Goal: Task Accomplishment & Management: Manage account settings

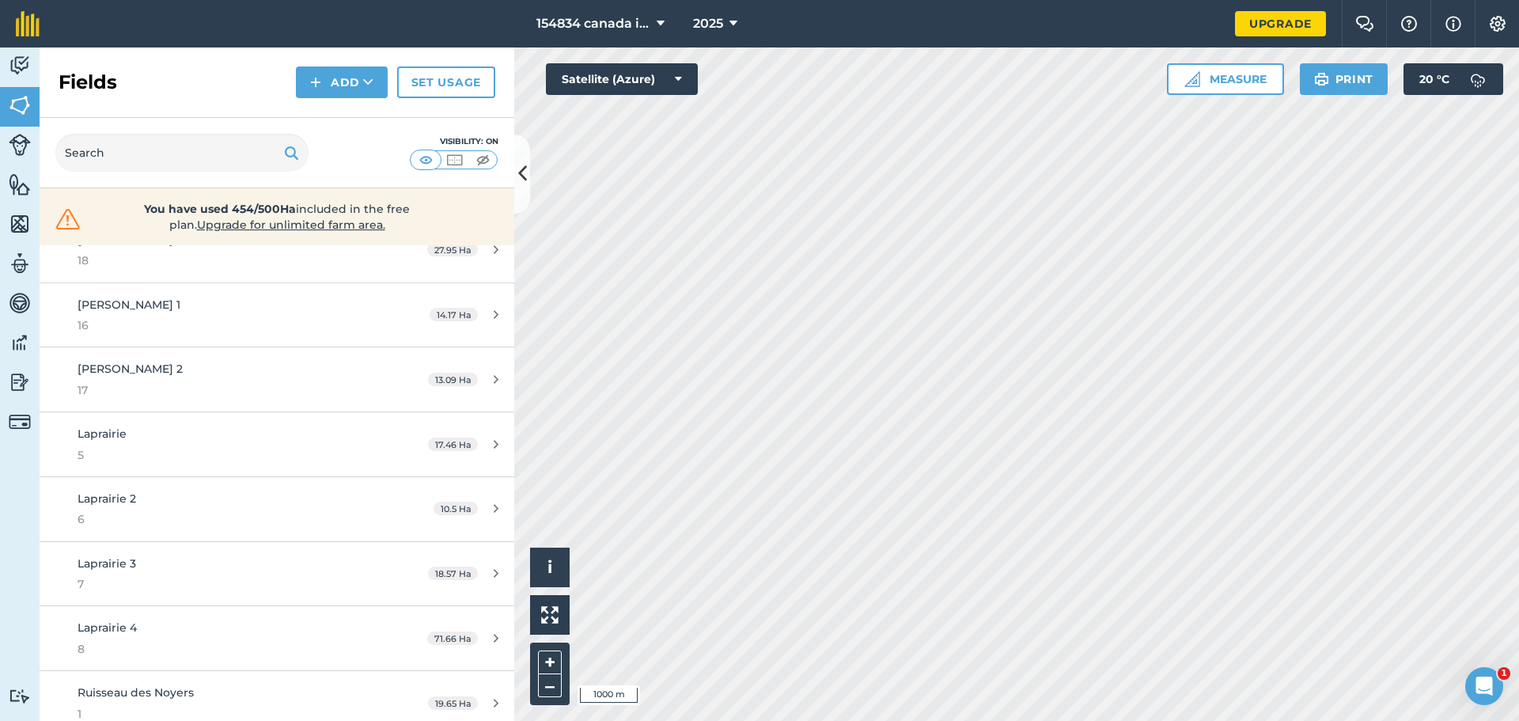
scroll to position [801, 0]
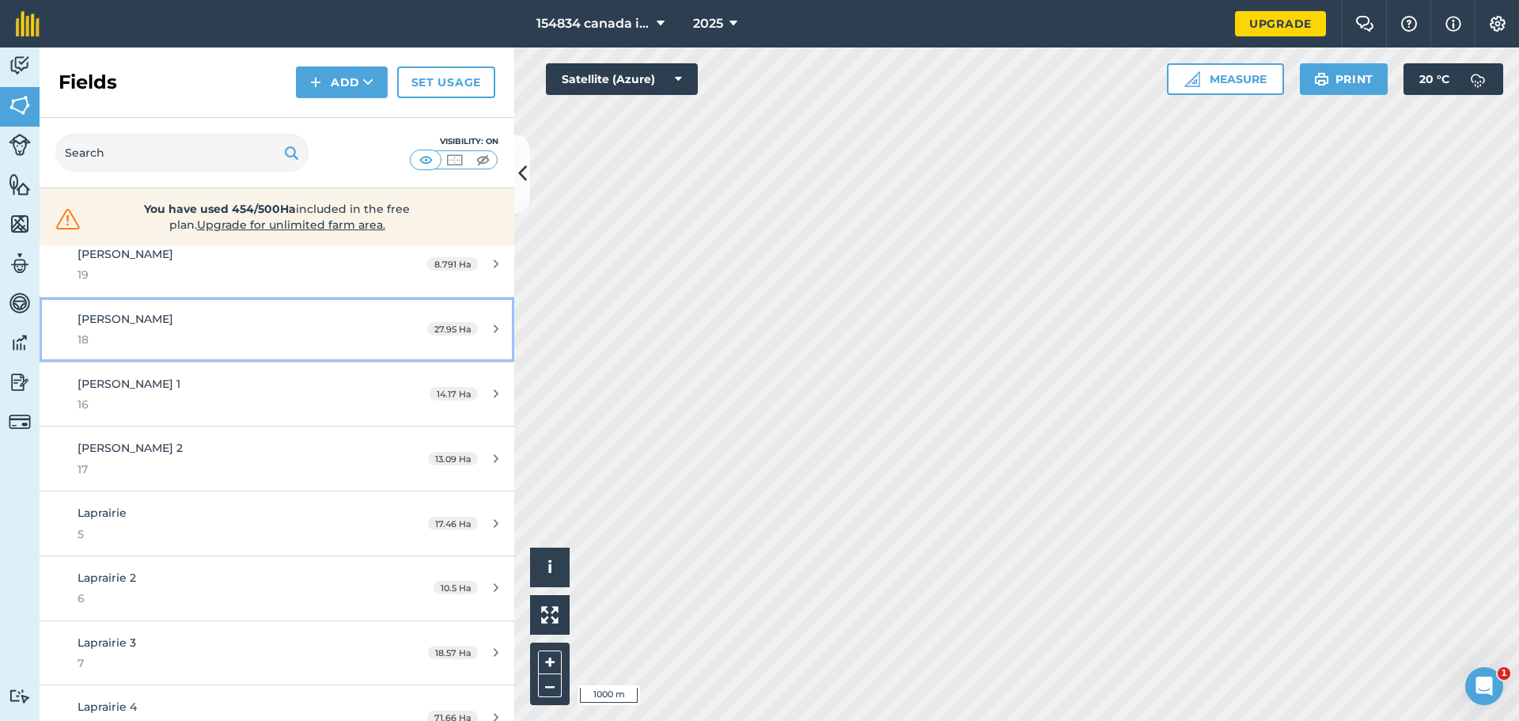
click at [494, 332] on icon at bounding box center [496, 329] width 5 height 12
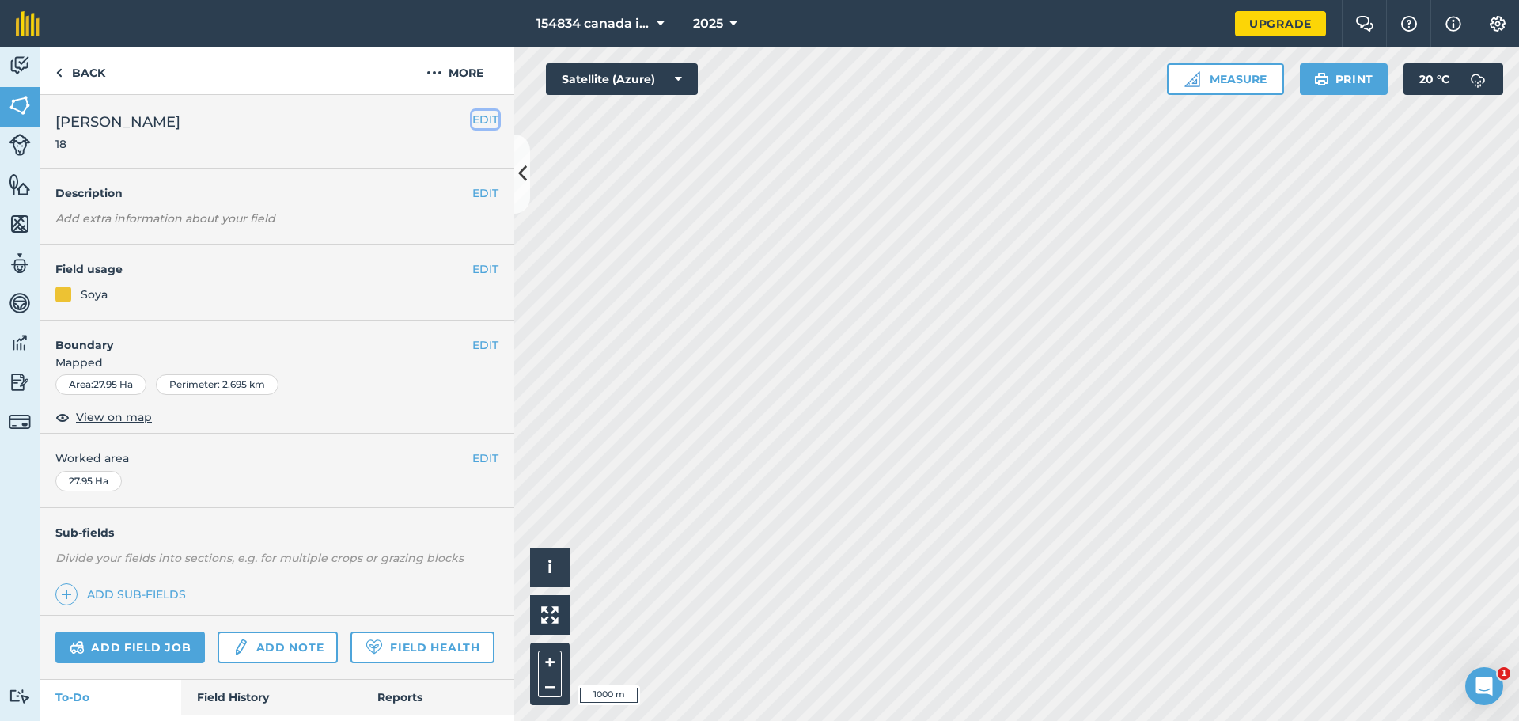
click at [477, 125] on button "EDIT" at bounding box center [485, 119] width 26 height 17
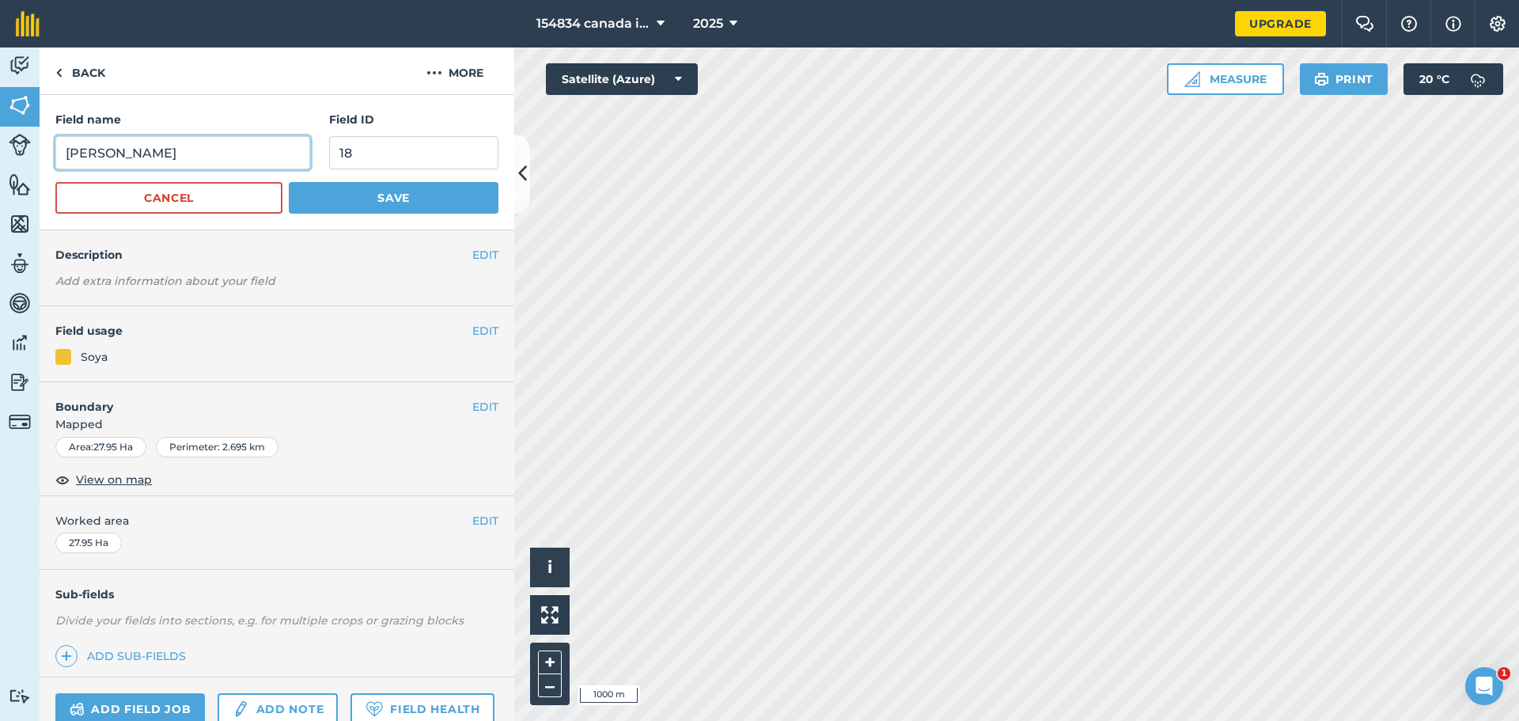
click at [214, 150] on input "[PERSON_NAME]" at bounding box center [182, 152] width 255 height 33
type input "[PERSON_NAME] 3"
click at [364, 202] on button "Save" at bounding box center [394, 198] width 210 height 32
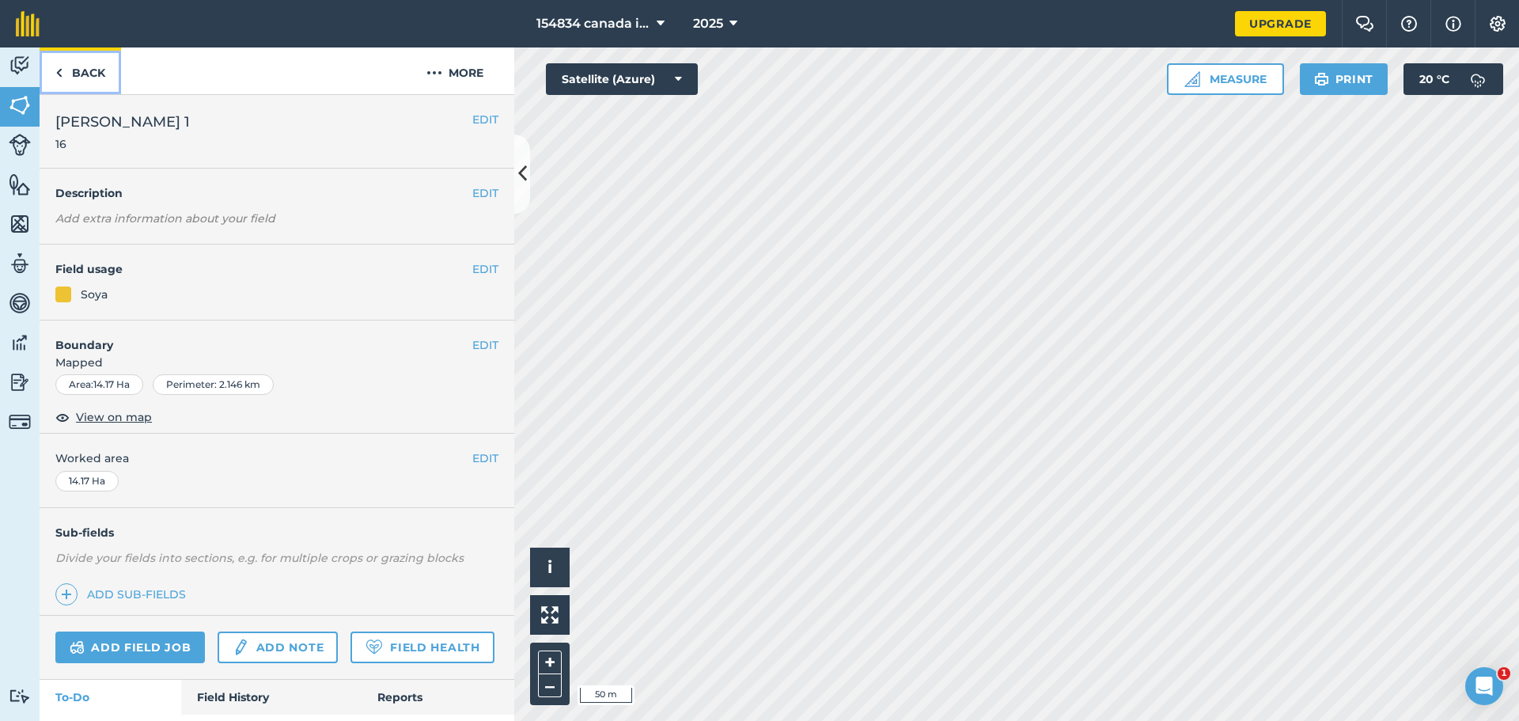
click at [58, 70] on img at bounding box center [58, 72] width 7 height 19
click at [59, 81] on img at bounding box center [58, 72] width 7 height 19
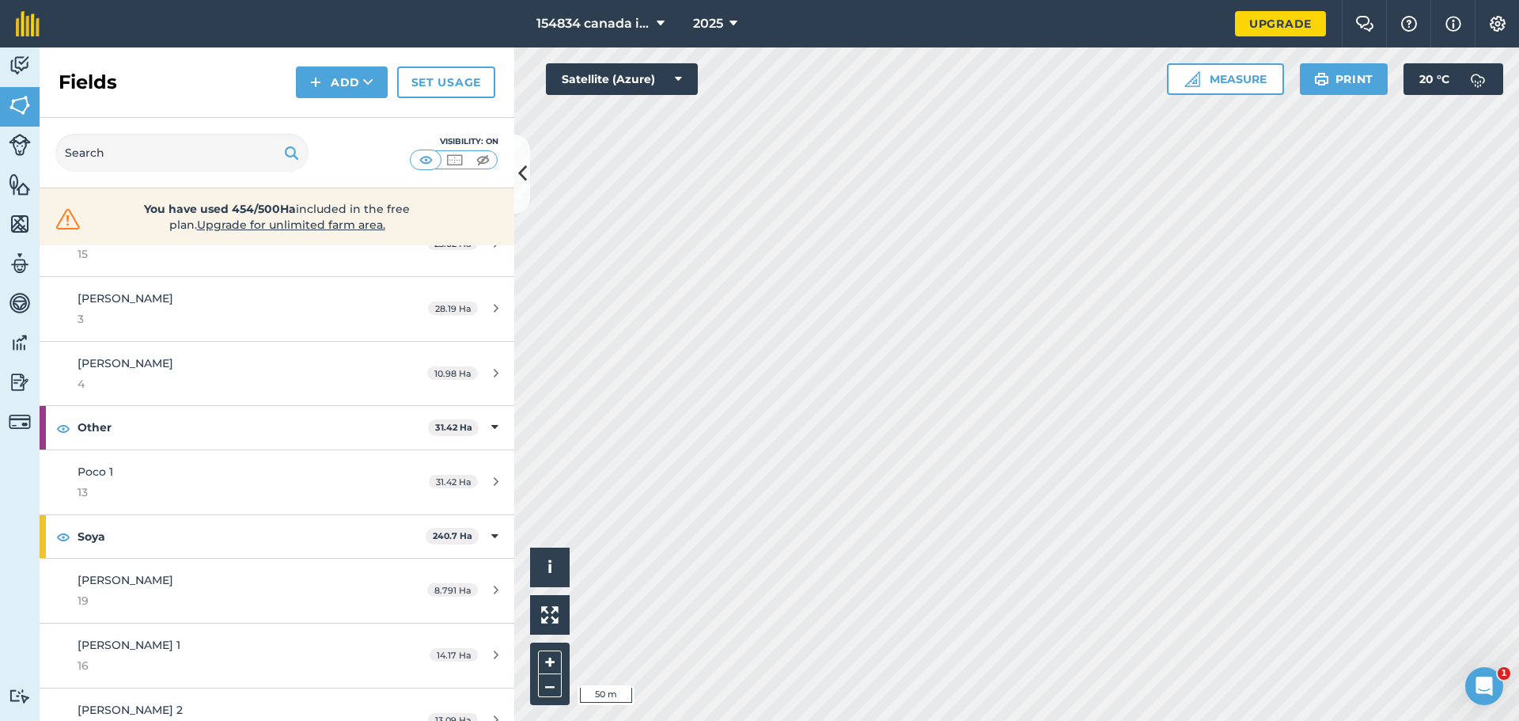
scroll to position [316, 0]
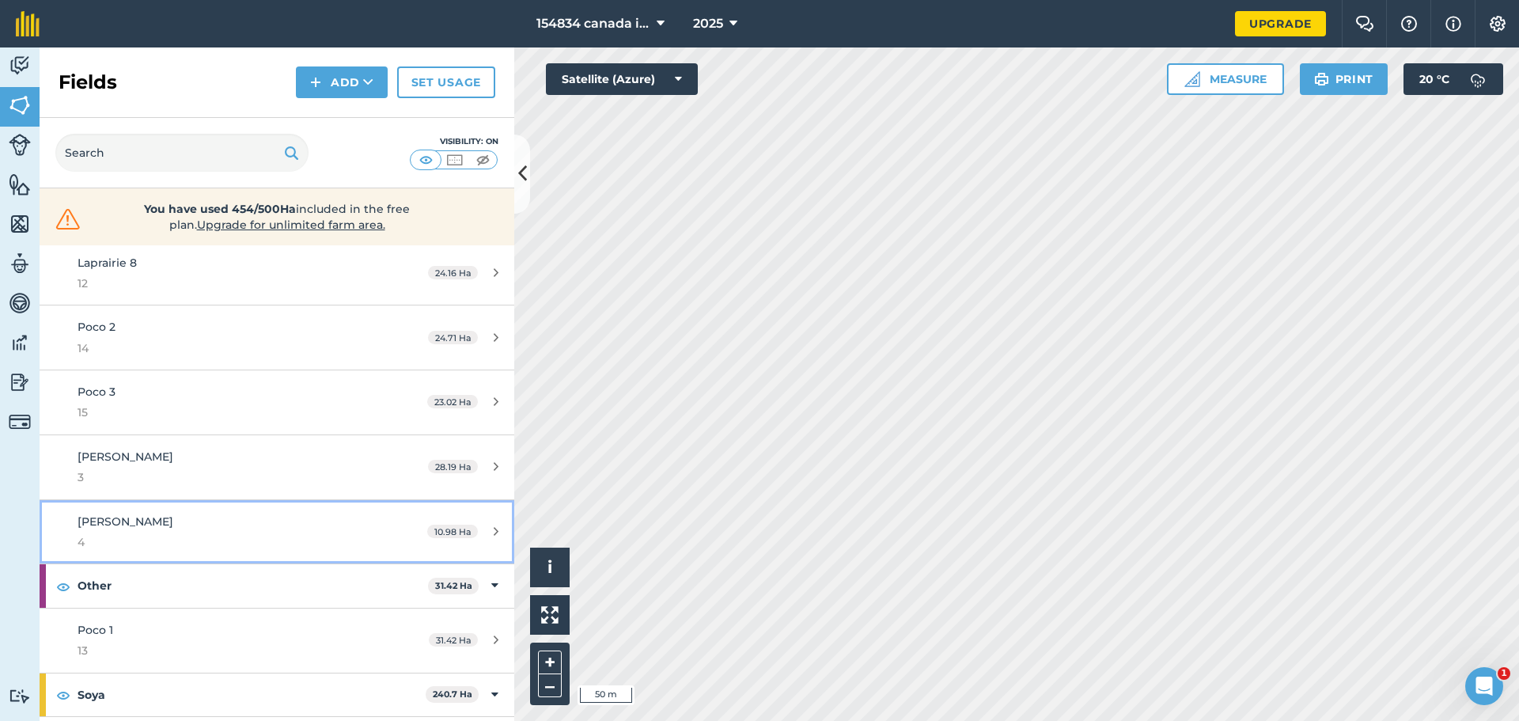
click at [160, 503] on link "[PERSON_NAME] 4 10.98 Ha" at bounding box center [277, 532] width 475 height 64
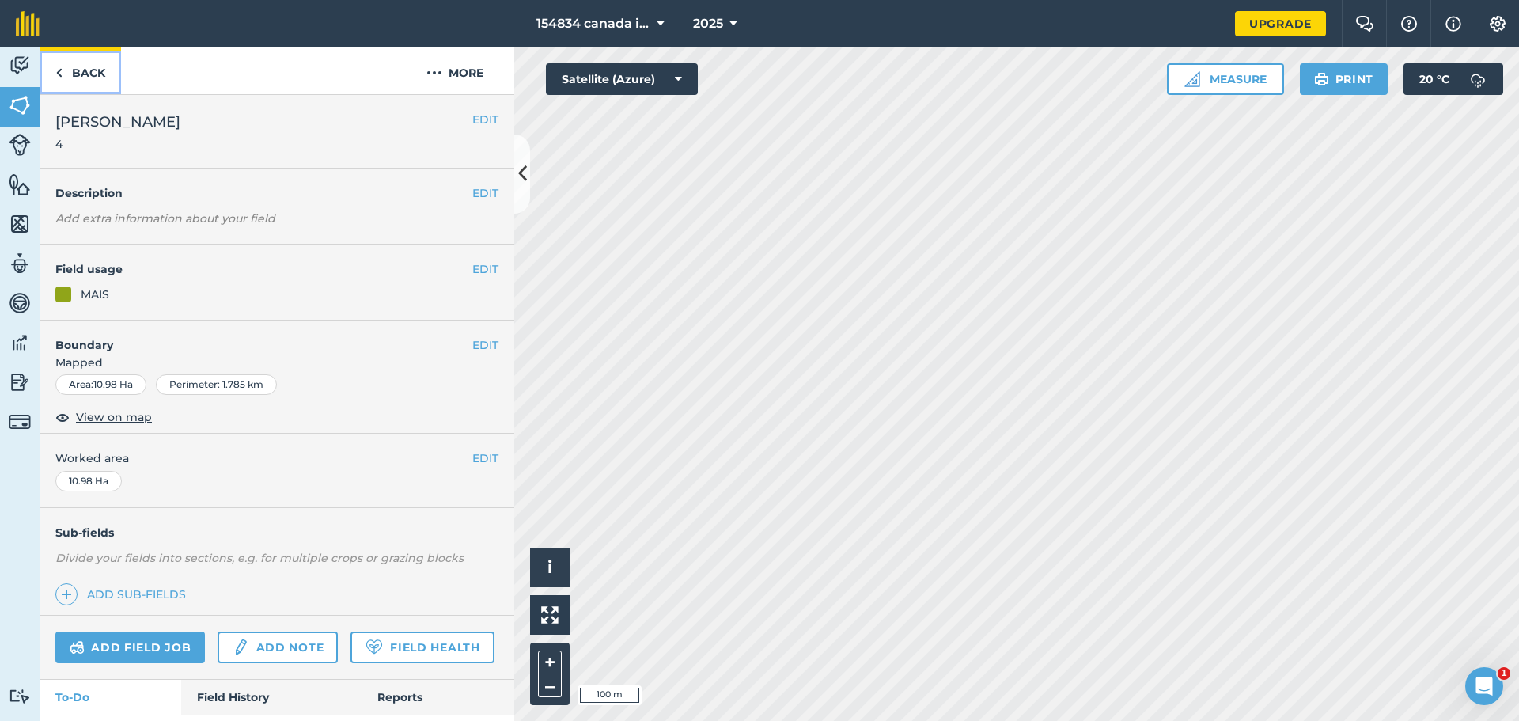
click at [62, 84] on link "Back" at bounding box center [80, 70] width 81 height 47
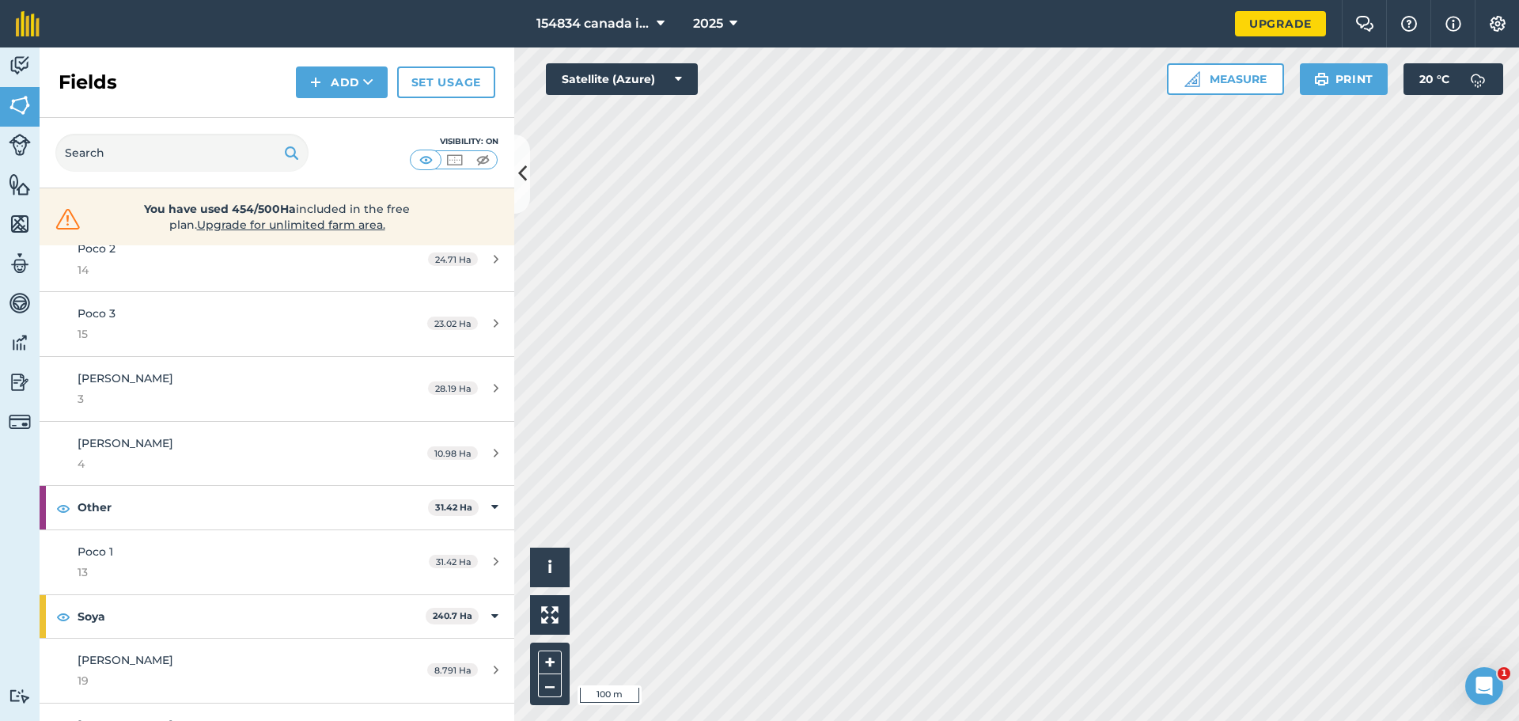
scroll to position [396, 0]
